Goal: Information Seeking & Learning: Learn about a topic

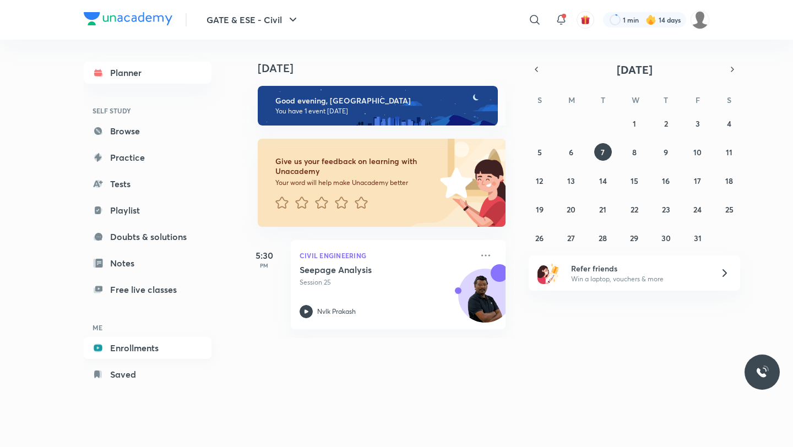
click at [144, 349] on link "Enrollments" at bounding box center [148, 348] width 128 height 22
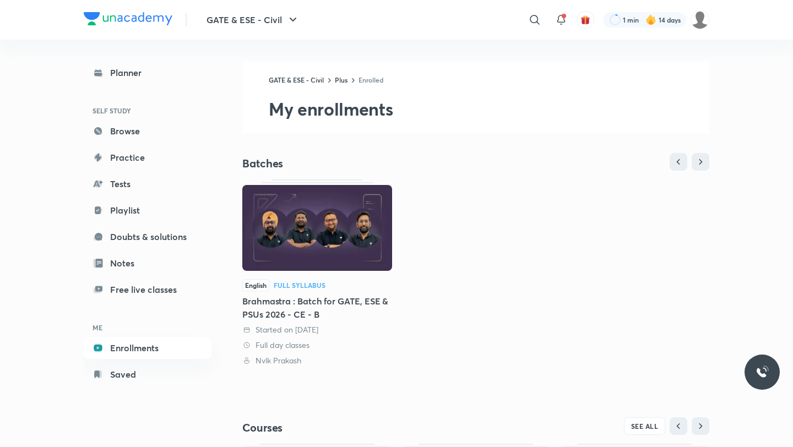
click at [653, 21] on img at bounding box center [651, 19] width 11 height 11
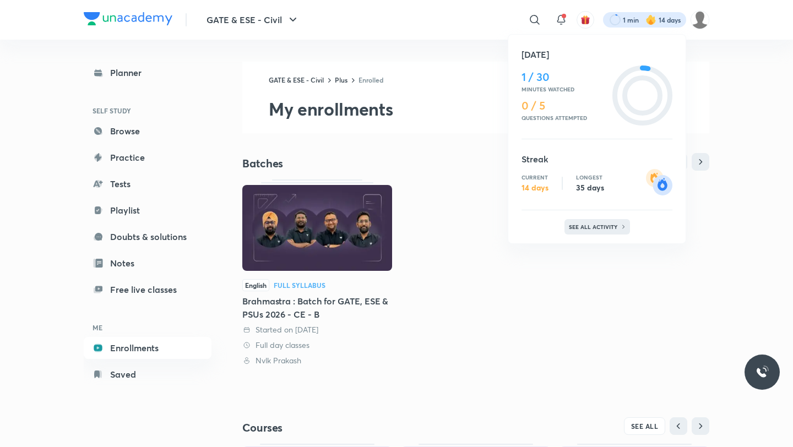
click at [593, 227] on p "See all activity" at bounding box center [594, 227] width 51 height 7
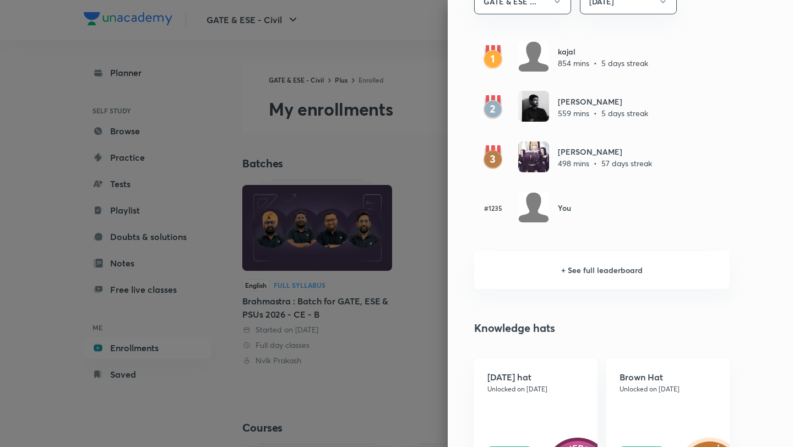
scroll to position [689, 0]
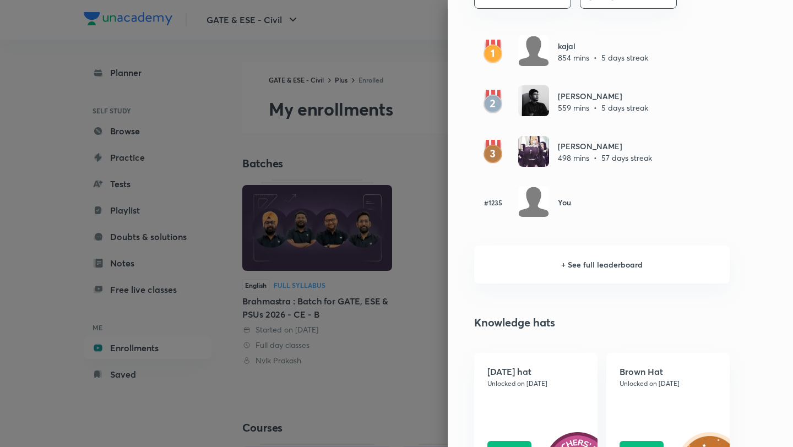
click at [399, 20] on div at bounding box center [396, 223] width 793 height 447
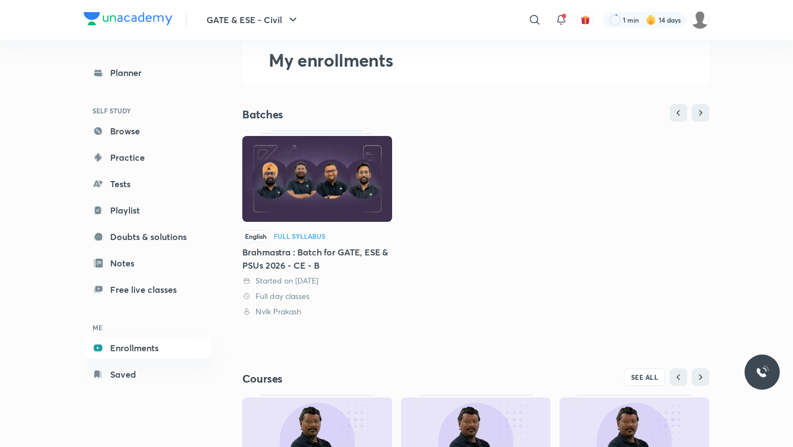
scroll to position [188, 0]
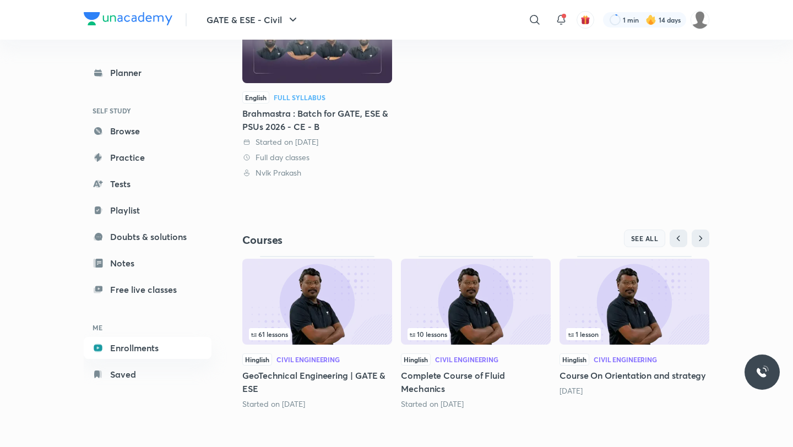
click at [639, 242] on span "SEE ALL" at bounding box center [645, 239] width 28 height 8
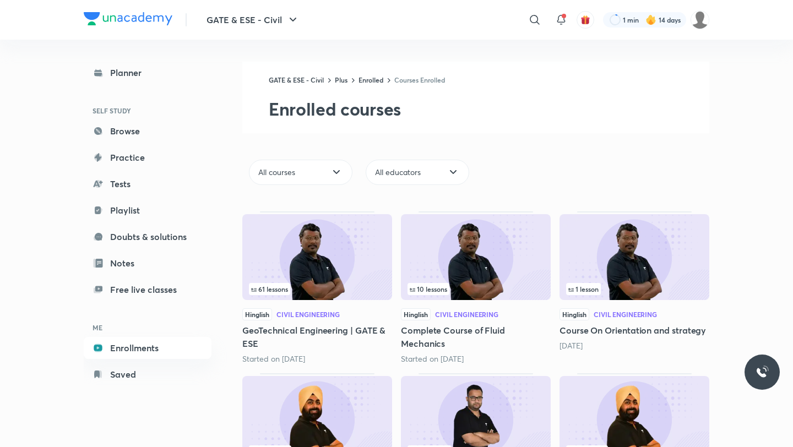
scroll to position [275, 0]
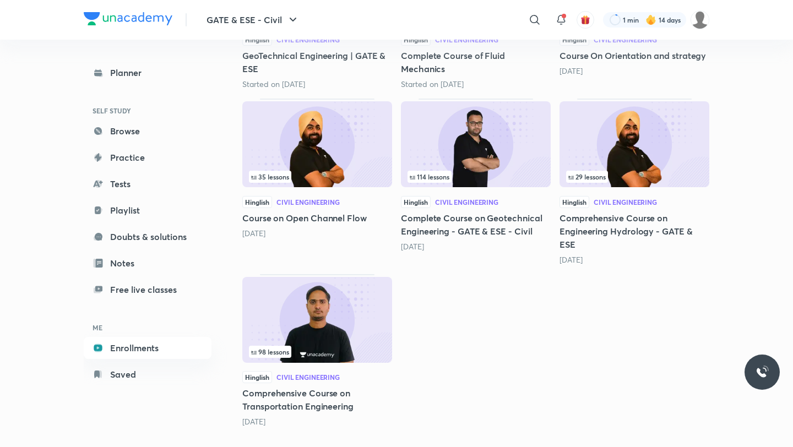
click at [290, 326] on img at bounding box center [317, 320] width 150 height 86
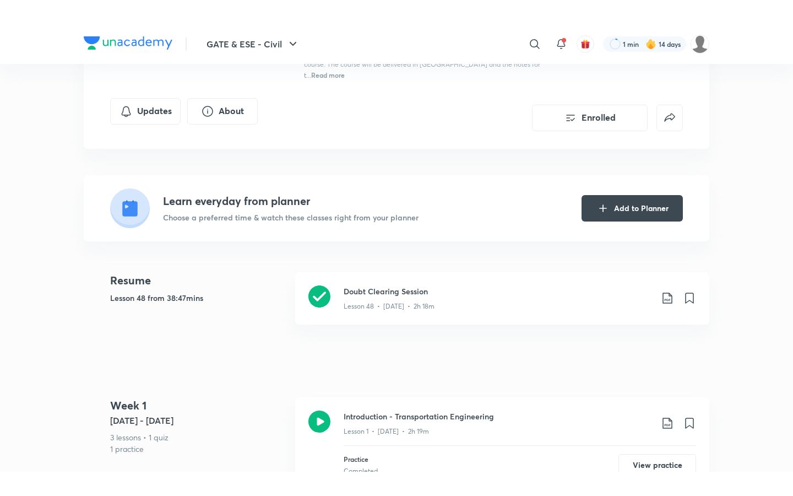
scroll to position [202, 0]
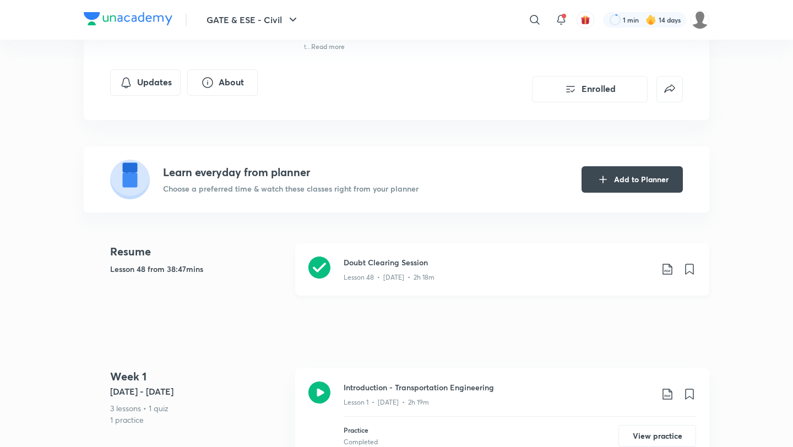
click at [438, 268] on div "Lesson 48 • [DATE] • 2h 18m" at bounding box center [498, 275] width 308 height 14
